Goal: Information Seeking & Learning: Learn about a topic

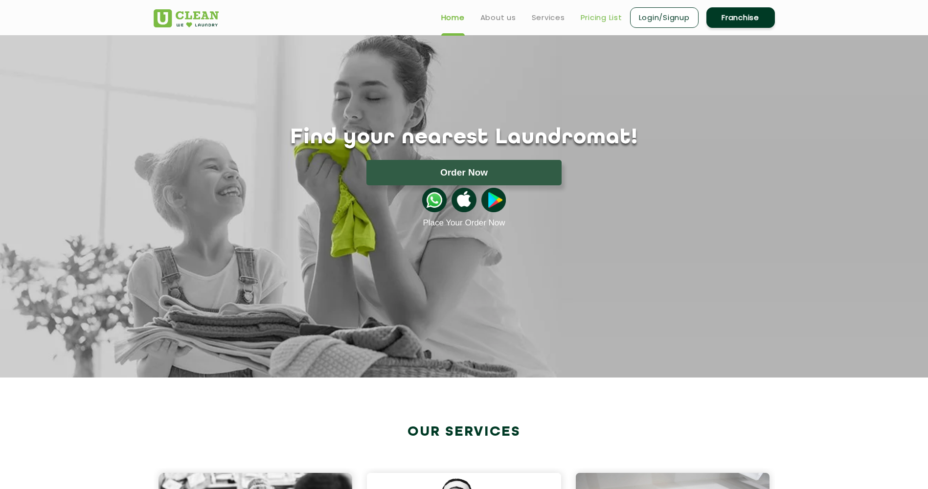
click at [602, 18] on link "Pricing List" at bounding box center [602, 18] width 42 height 12
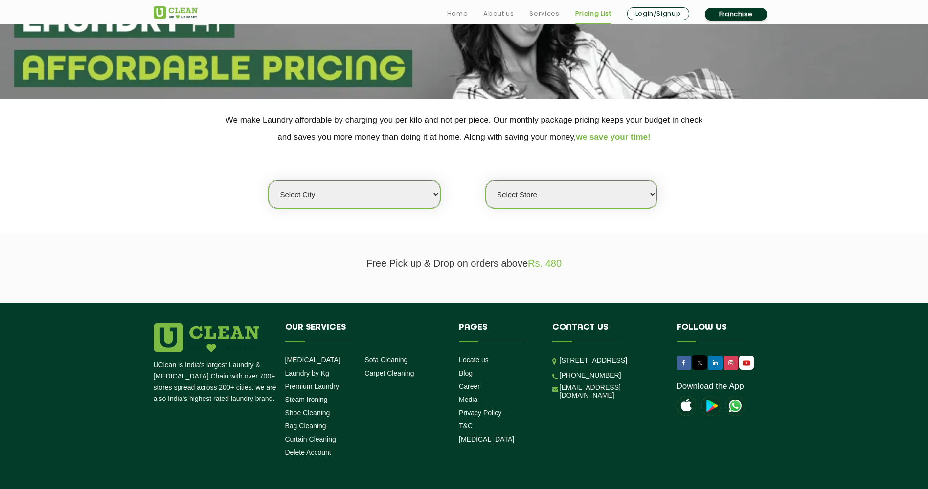
scroll to position [147, 0]
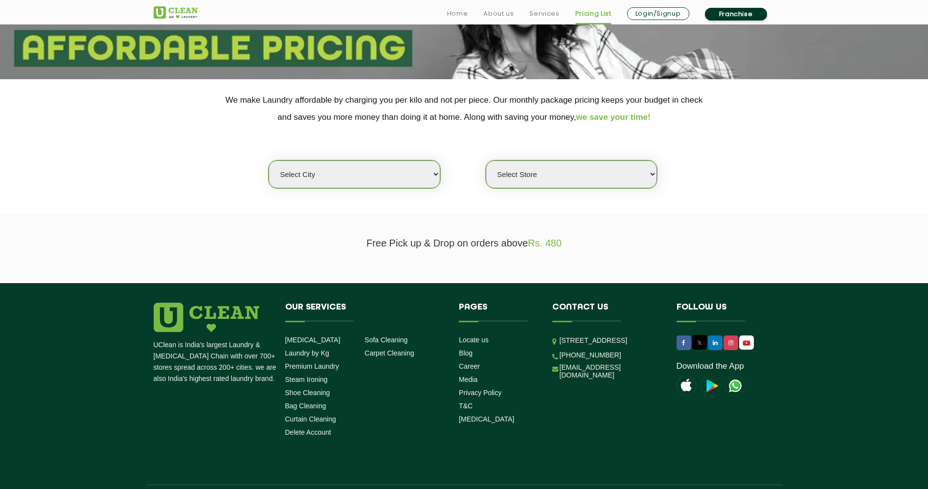
click at [311, 175] on select "Select city [GEOGRAPHIC_DATA] [GEOGRAPHIC_DATA] [GEOGRAPHIC_DATA] [GEOGRAPHIC_D…" at bounding box center [354, 174] width 171 height 28
select select "176"
click at [269, 160] on select "Select city [GEOGRAPHIC_DATA] [GEOGRAPHIC_DATA] [GEOGRAPHIC_DATA] [GEOGRAPHIC_D…" at bounding box center [354, 174] width 171 height 28
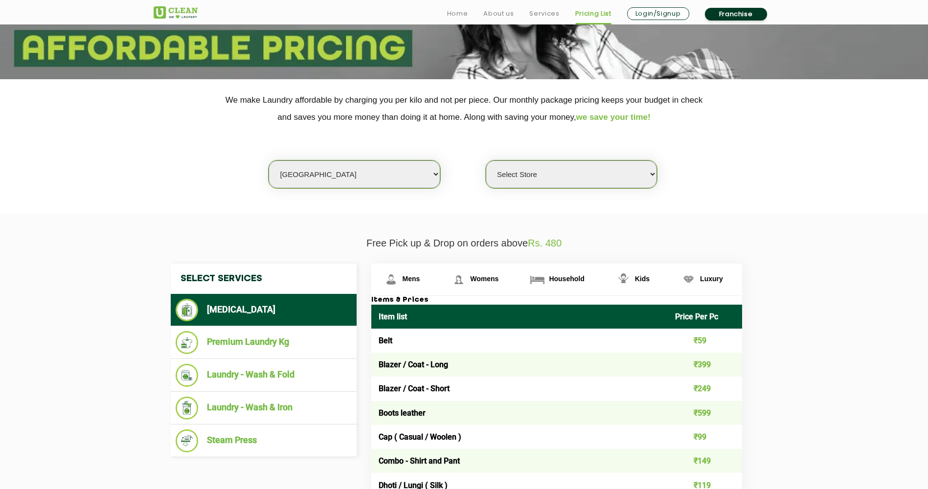
click at [540, 175] on select "Select Store UClean Vizag" at bounding box center [571, 174] width 171 height 28
select select "522"
click at [486, 160] on select "Select Store UClean Vizag" at bounding box center [571, 174] width 171 height 28
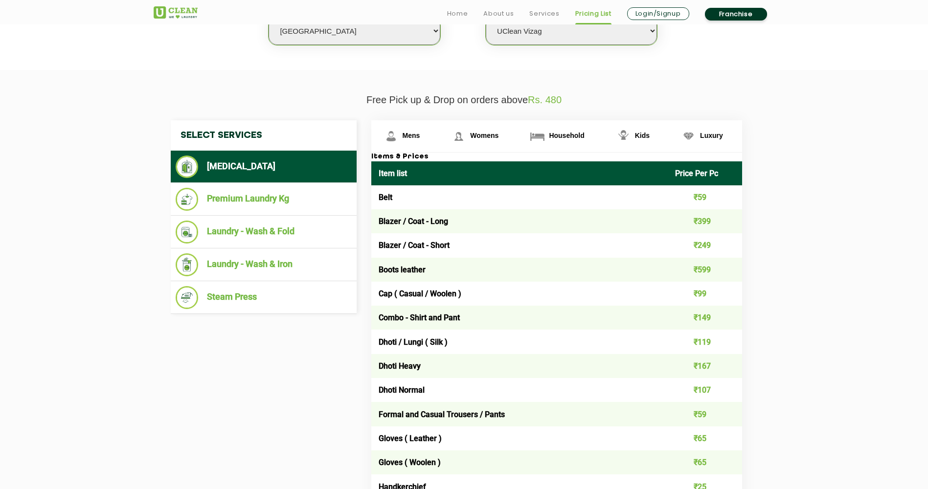
scroll to position [294, 0]
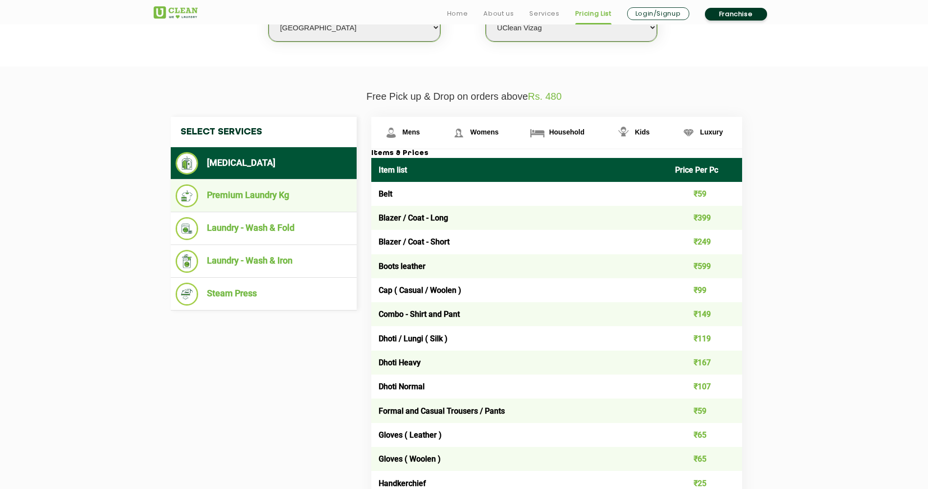
click at [283, 197] on li "Premium Laundry Kg" at bounding box center [264, 195] width 176 height 23
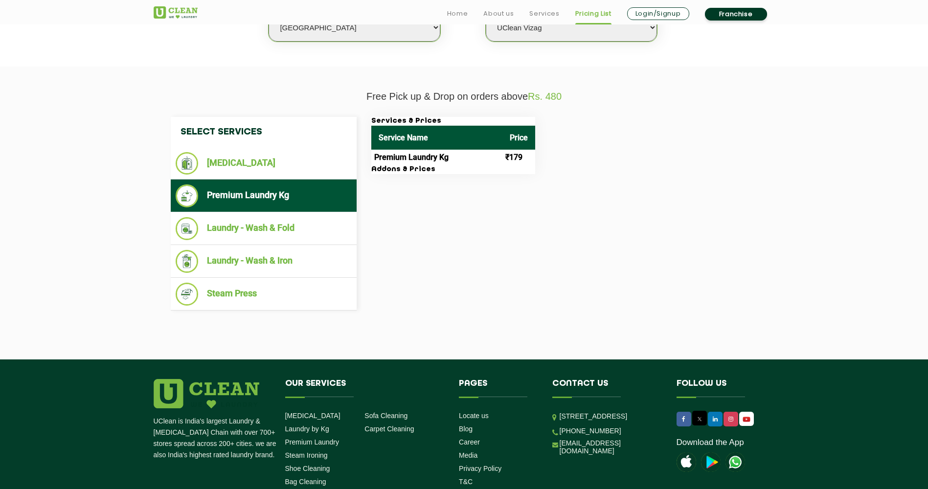
click at [412, 156] on td "Premium Laundry Kg" at bounding box center [436, 158] width 131 height 16
click at [511, 143] on th "Price" at bounding box center [518, 138] width 33 height 24
drag, startPoint x: 527, startPoint y: 160, endPoint x: 506, endPoint y: 159, distance: 20.6
click at [506, 159] on td "₹179" at bounding box center [518, 158] width 33 height 16
copy td "₹179"
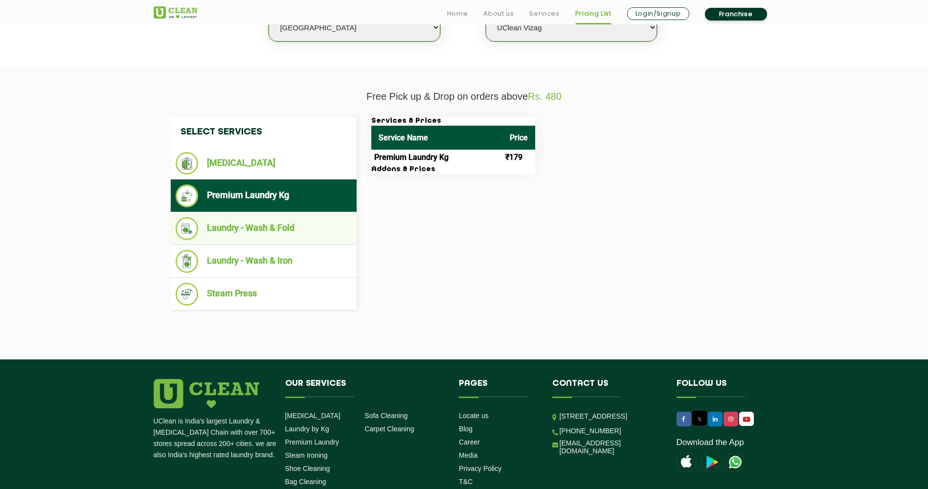
click at [260, 221] on li "Laundry - Wash & Fold" at bounding box center [264, 228] width 176 height 23
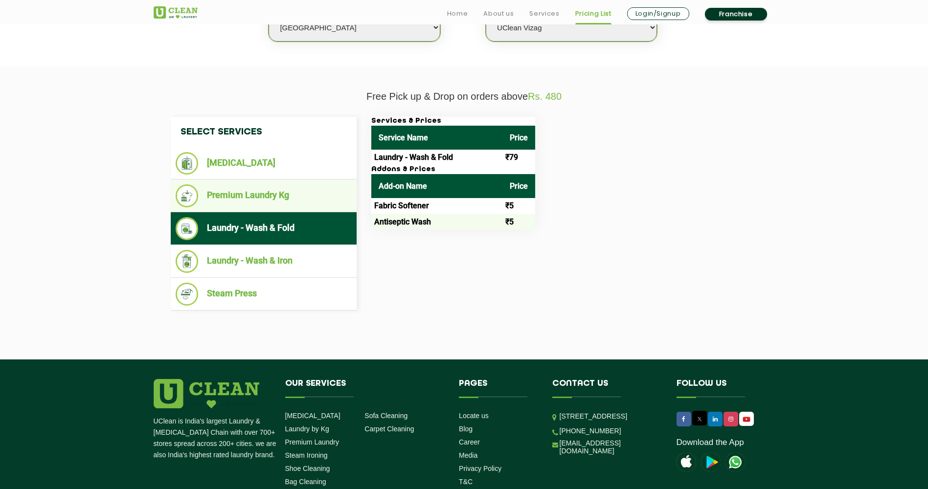
click at [282, 188] on li "Premium Laundry Kg" at bounding box center [264, 195] width 176 height 23
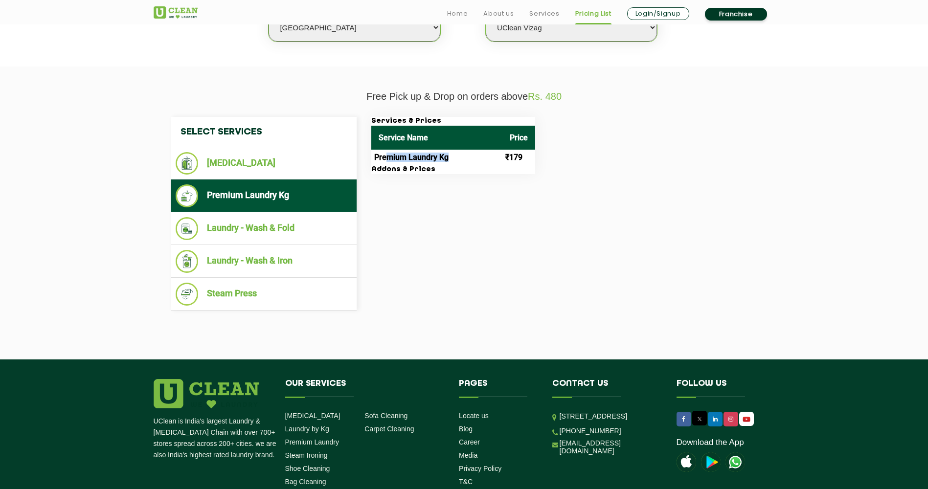
drag, startPoint x: 452, startPoint y: 161, endPoint x: 389, endPoint y: 155, distance: 62.5
click at [389, 155] on td "Premium Laundry Kg" at bounding box center [436, 158] width 131 height 16
click at [284, 227] on li "Laundry - Wash & Fold" at bounding box center [264, 228] width 176 height 23
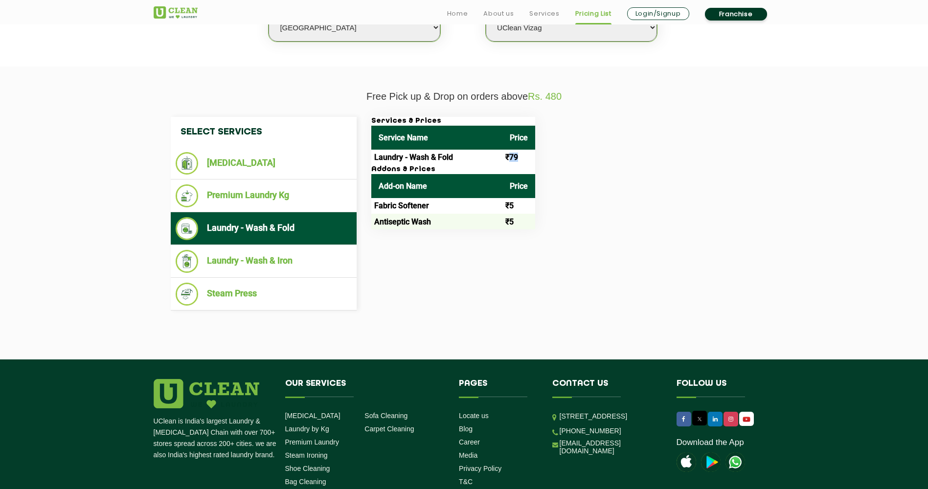
drag, startPoint x: 521, startPoint y: 156, endPoint x: 508, endPoint y: 158, distance: 12.8
click at [508, 158] on td "₹79" at bounding box center [518, 158] width 33 height 16
drag, startPoint x: 508, startPoint y: 158, endPoint x: 582, endPoint y: 172, distance: 74.7
click at [582, 172] on div "Services & Prices Service Name Price Laundry - Wash & Fold ₹79 Addons & Prices …" at bounding box center [564, 173] width 401 height 113
click at [277, 262] on li "Laundry - Wash & Iron" at bounding box center [264, 261] width 176 height 23
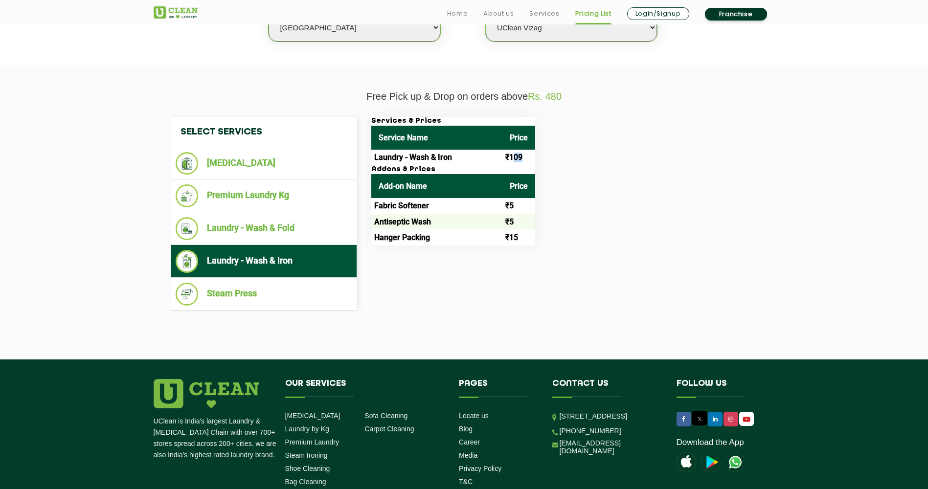
drag, startPoint x: 526, startPoint y: 157, endPoint x: 512, endPoint y: 158, distance: 13.8
click at [512, 158] on td "₹109" at bounding box center [518, 158] width 33 height 16
click at [260, 293] on li "Steam Press" at bounding box center [264, 294] width 176 height 23
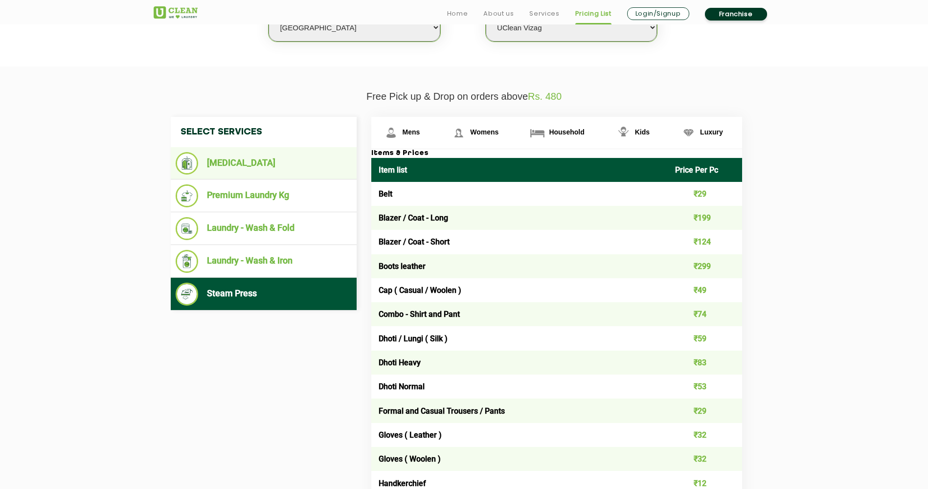
click at [241, 159] on li "[MEDICAL_DATA]" at bounding box center [264, 163] width 176 height 23
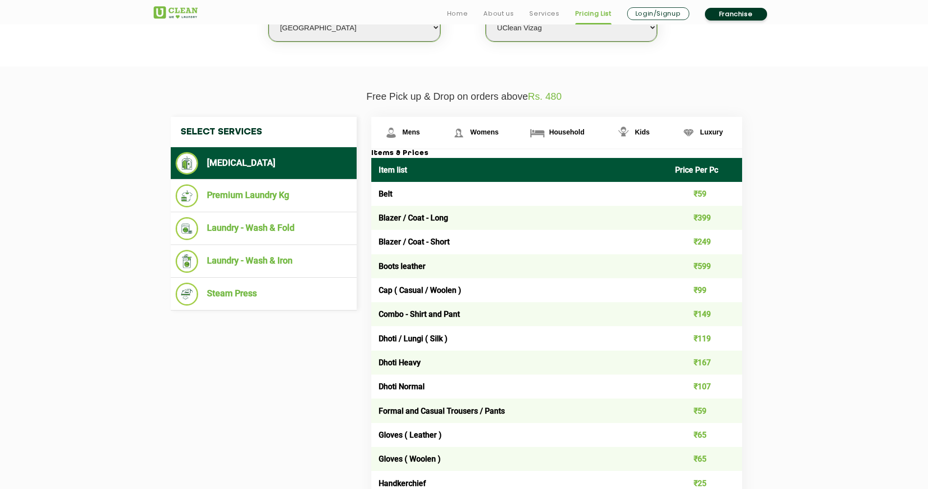
click at [688, 171] on th "Price Per Pc" at bounding box center [705, 170] width 74 height 24
click at [281, 259] on li "Laundry - Wash & Iron" at bounding box center [264, 261] width 176 height 23
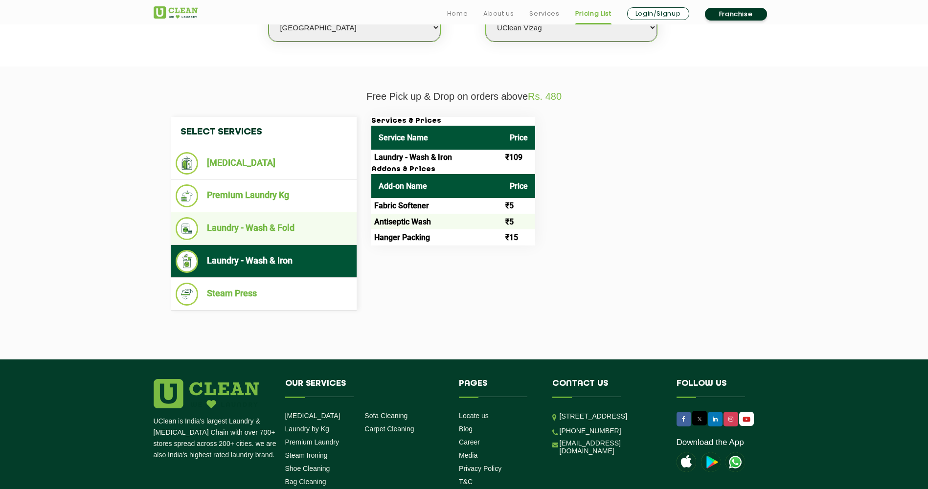
click at [274, 219] on li "Laundry - Wash & Fold" at bounding box center [264, 228] width 176 height 23
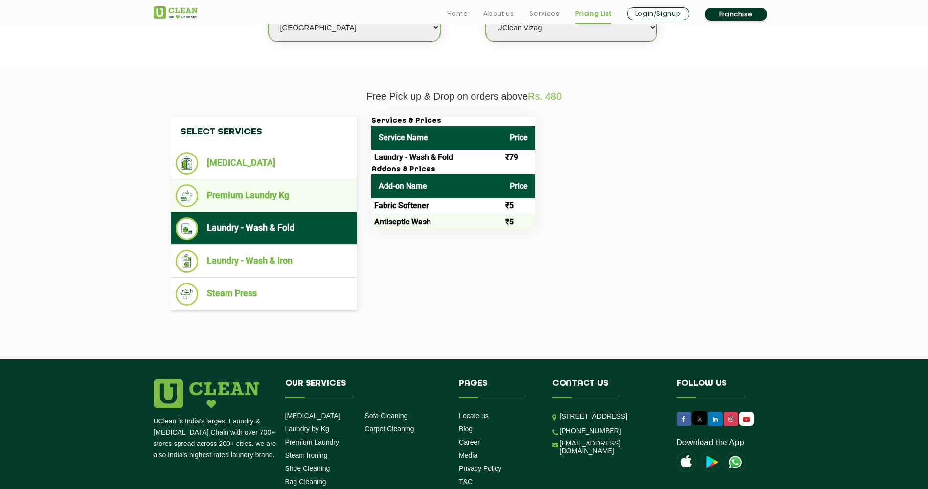
click at [278, 189] on li "Premium Laundry Kg" at bounding box center [264, 195] width 176 height 23
